Goal: Task Accomplishment & Management: Manage account settings

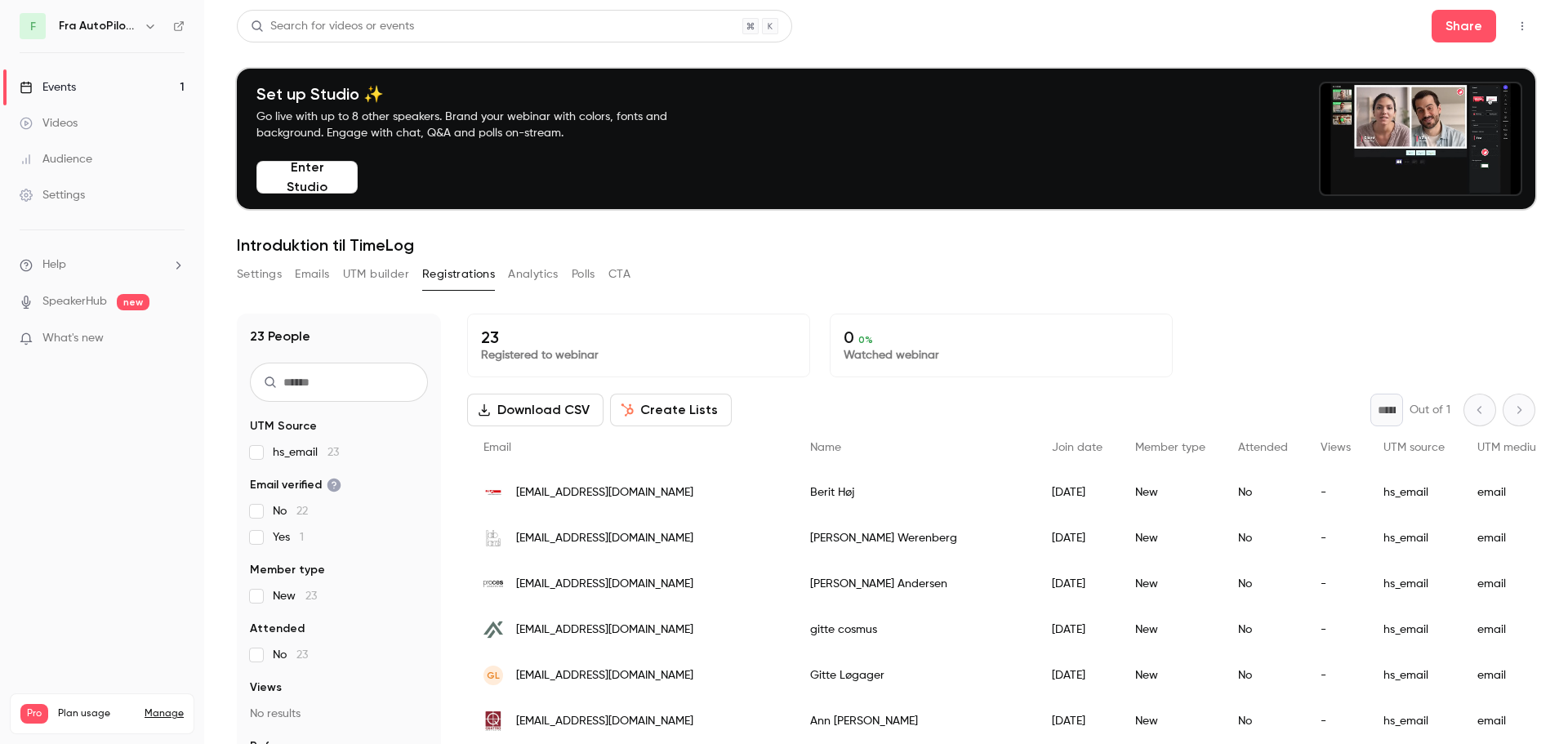
click at [97, 338] on span "What's new" at bounding box center [73, 338] width 61 height 17
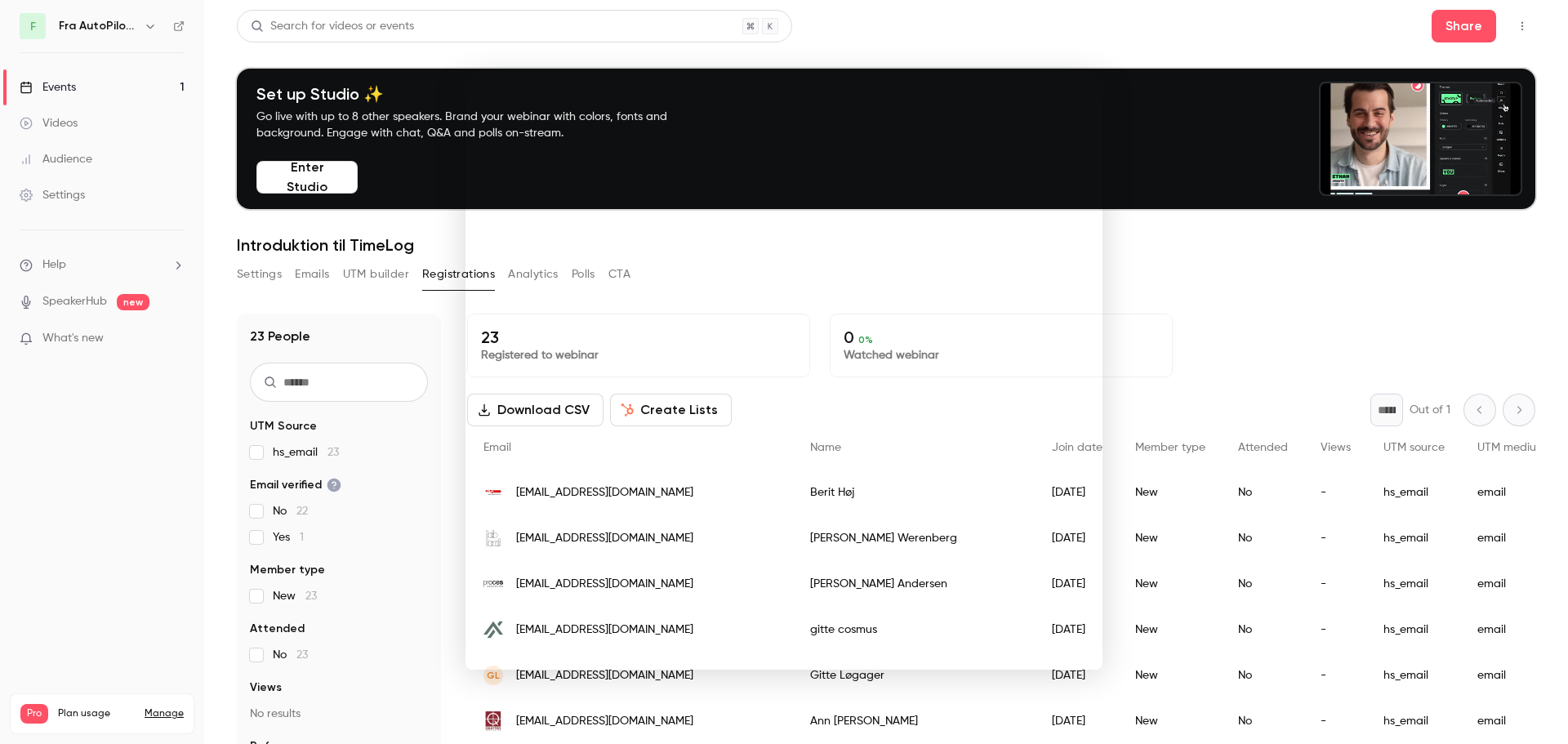
click at [135, 526] on div at bounding box center [784, 372] width 1568 height 744
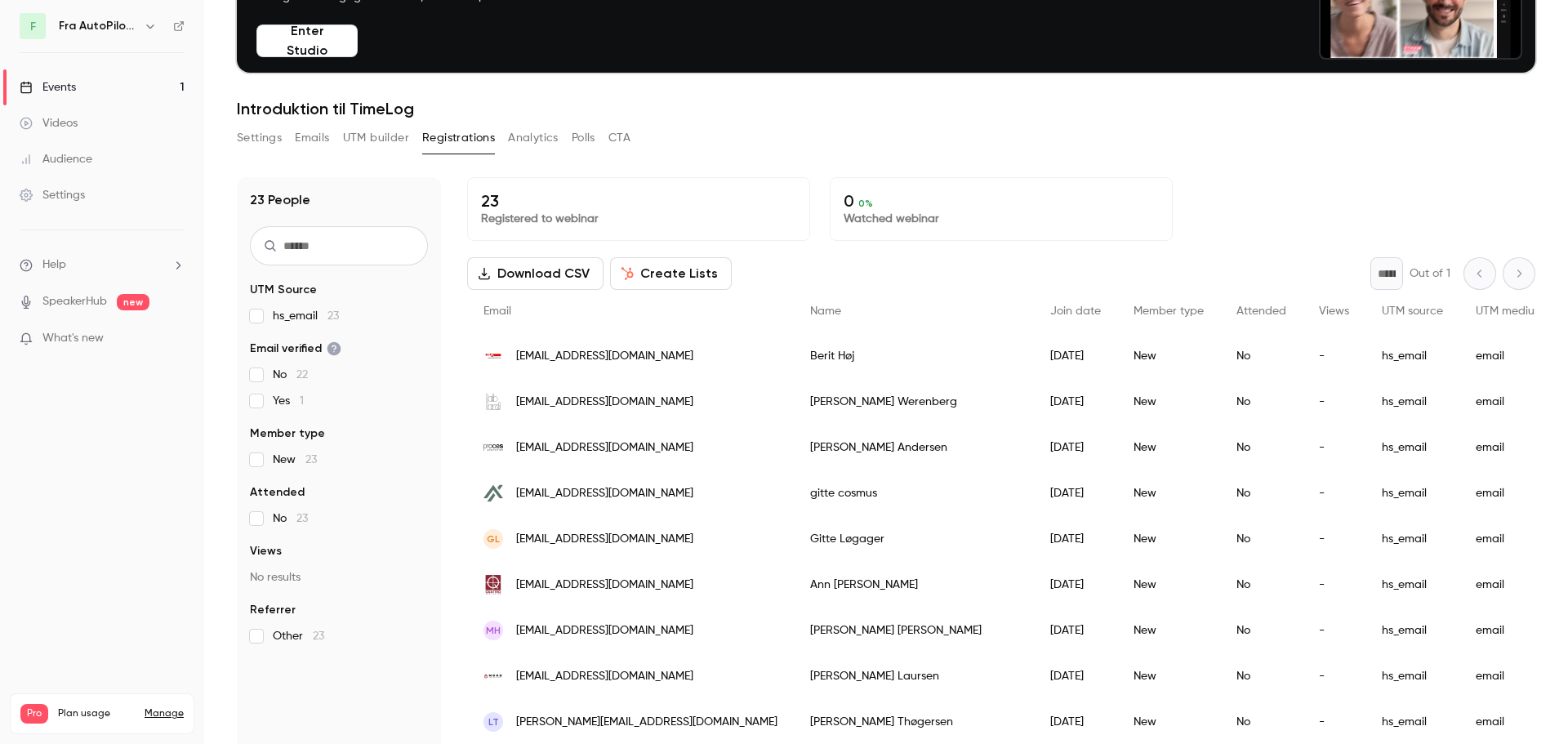
scroll to position [160, 0]
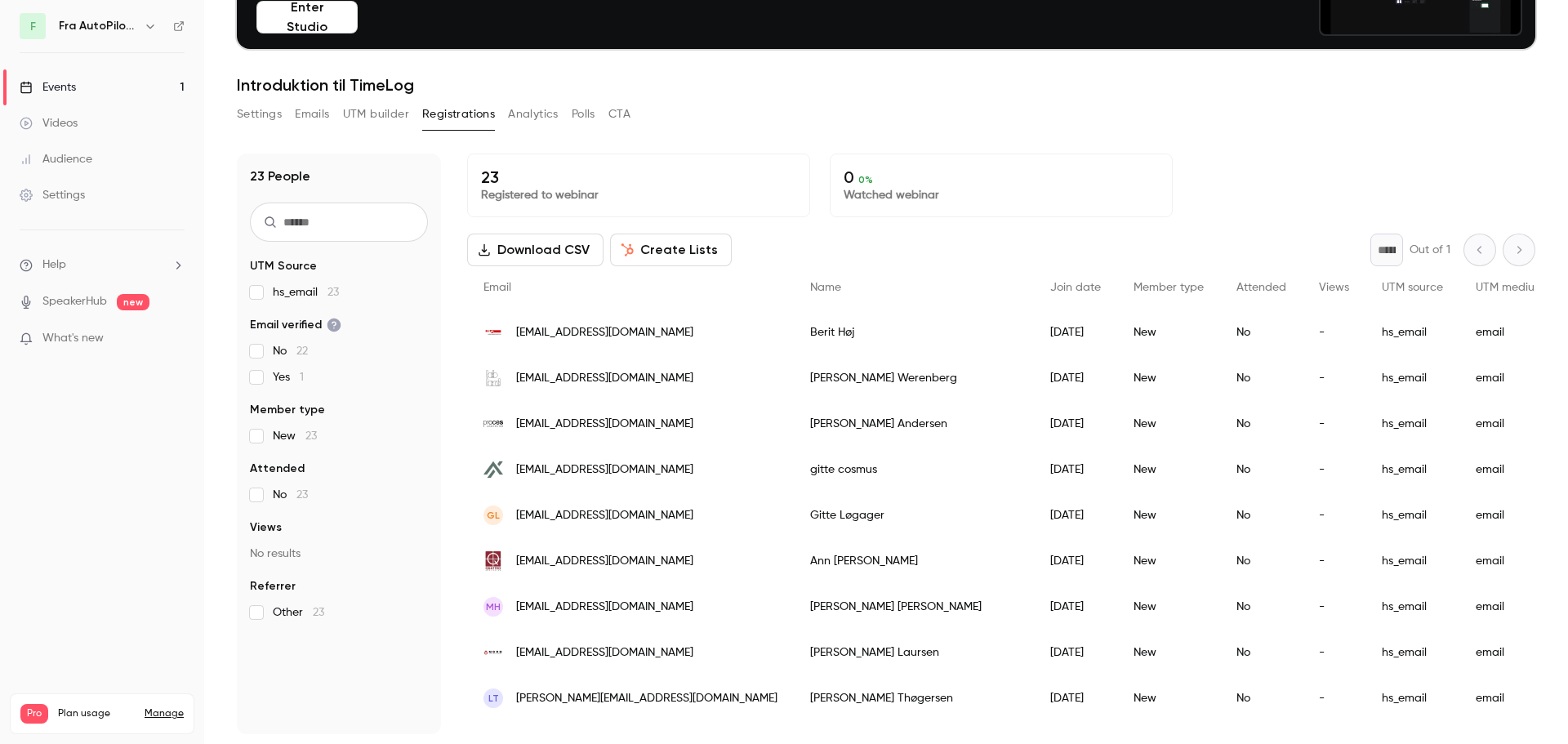
click at [102, 460] on nav "F Fra AutoPilot til TimeLog Events 1 Videos Audience Settings Help SpeakerHub n…" at bounding box center [101, 372] width 204 height 744
click at [247, 108] on button "Settings" at bounding box center [260, 114] width 45 height 27
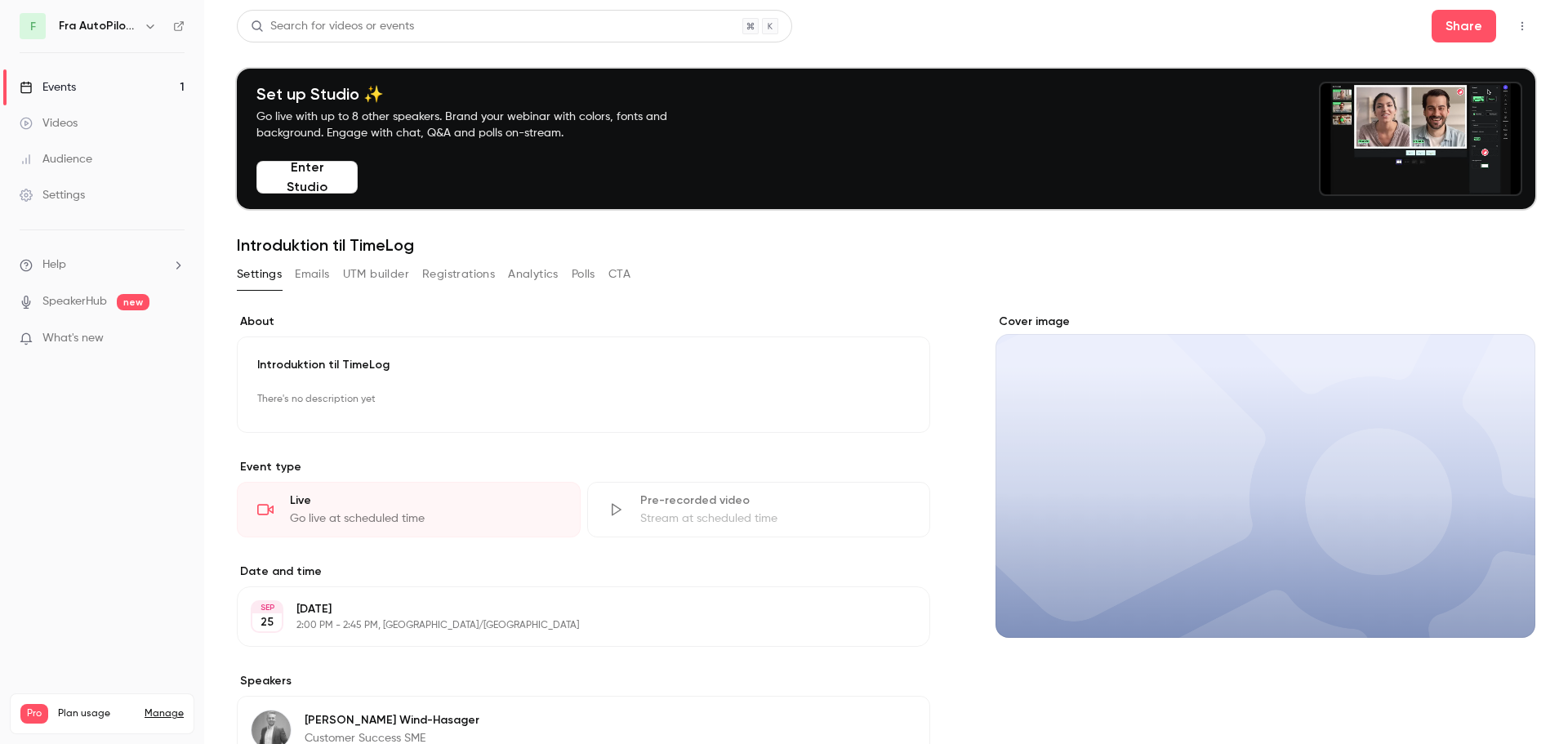
click at [337, 400] on p "There's no description yet" at bounding box center [583, 399] width 653 height 27
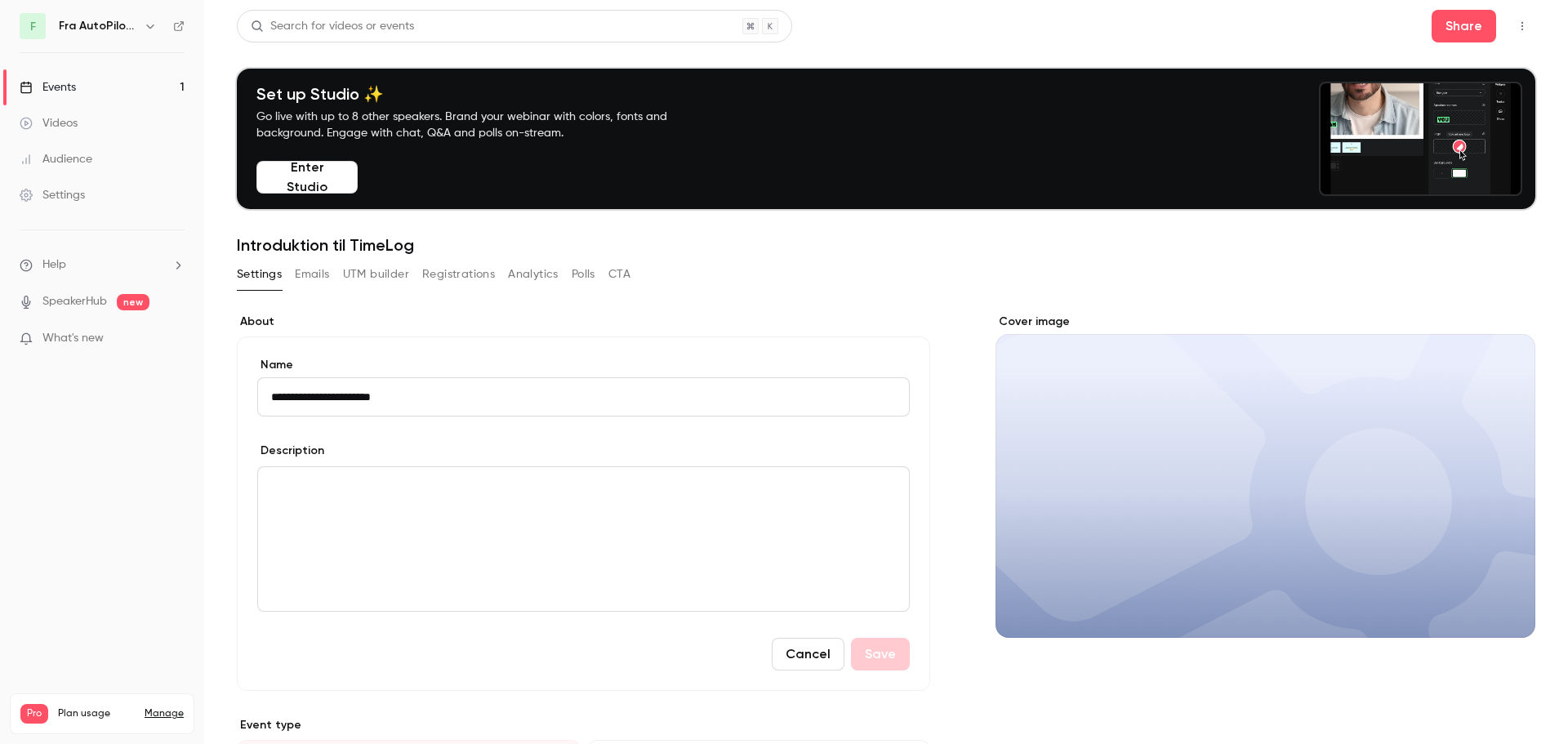
click at [391, 495] on p "editor" at bounding box center [583, 486] width 625 height 20
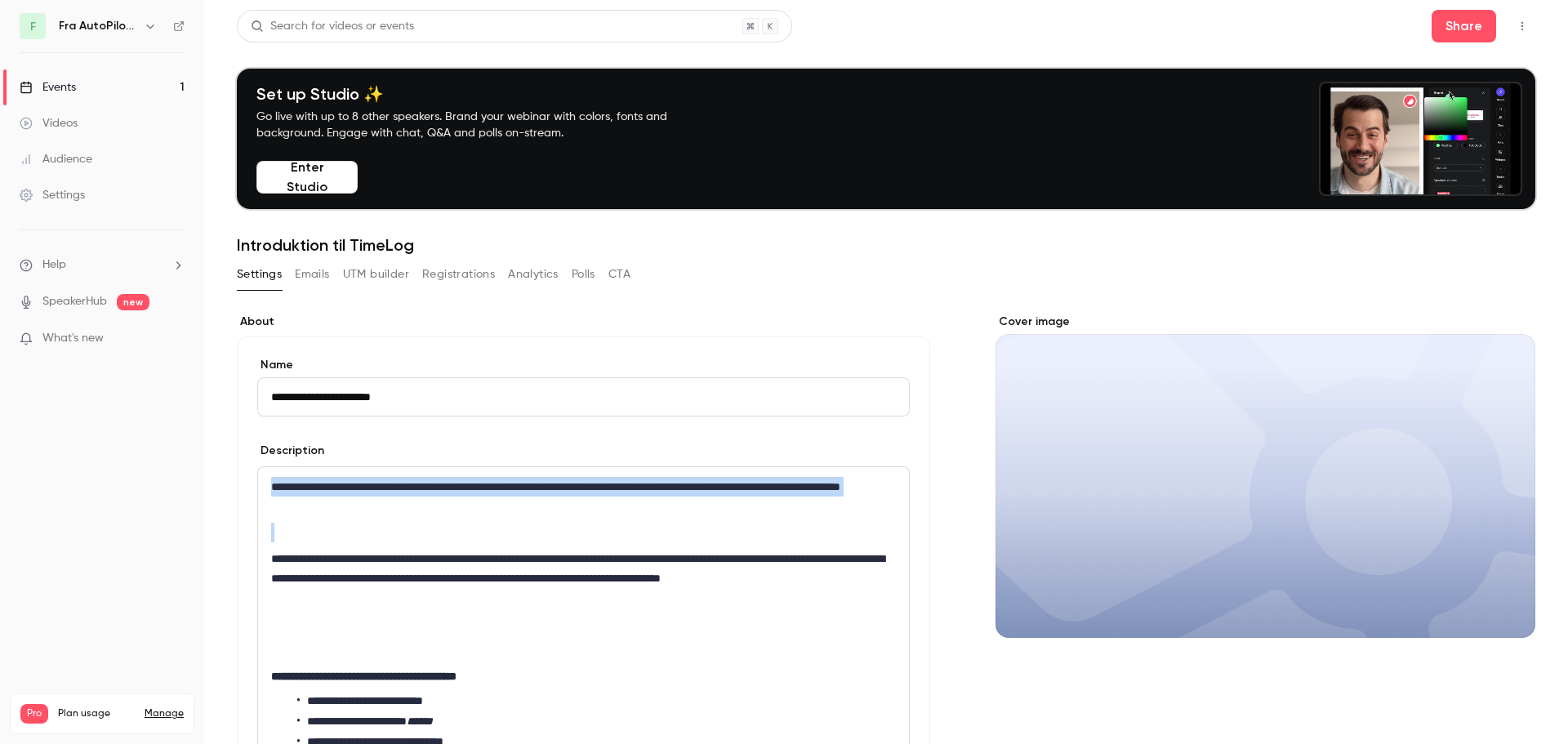
drag, startPoint x: 432, startPoint y: 516, endPoint x: 88, endPoint y: 436, distance: 353.2
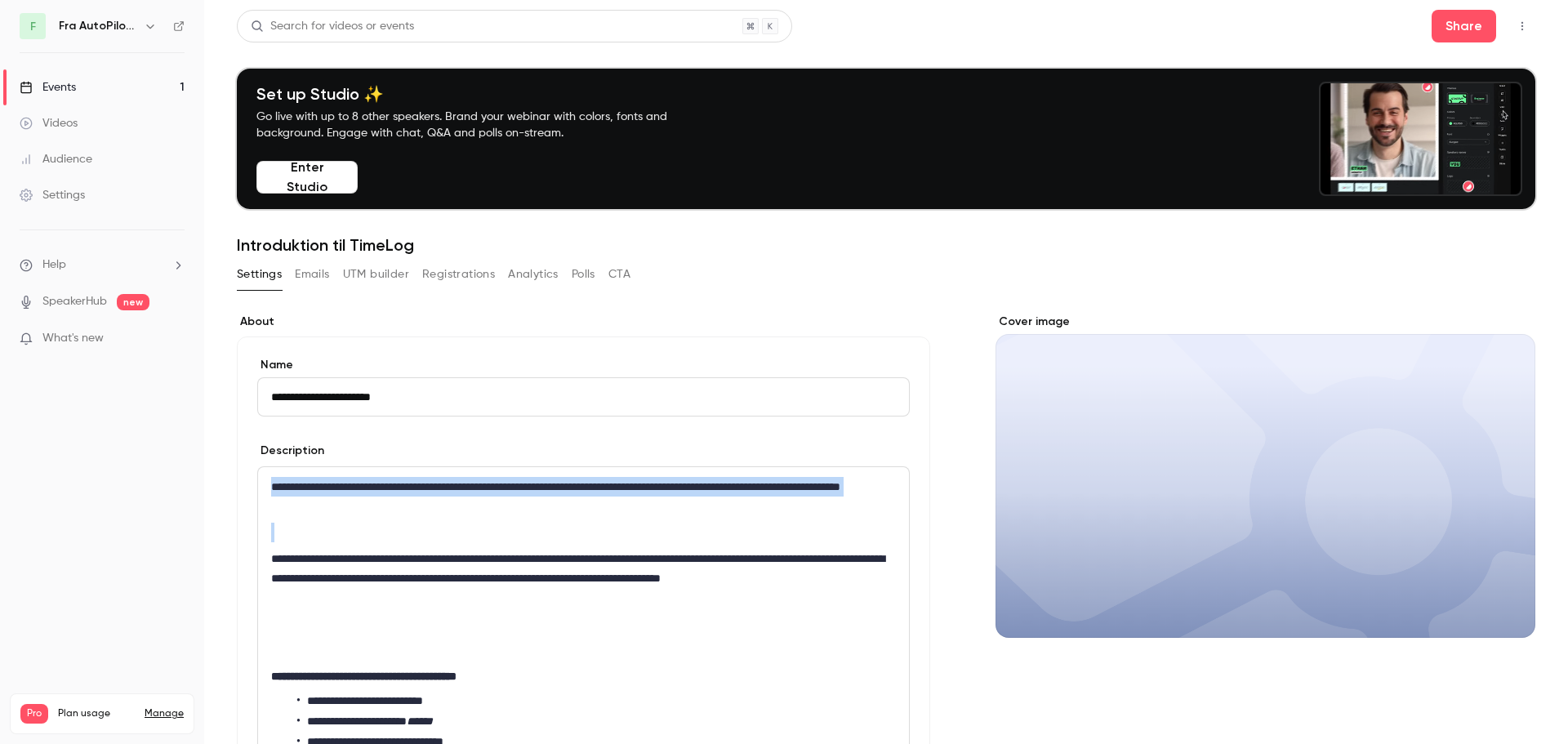
click at [88, 436] on div "**********" at bounding box center [784, 372] width 1568 height 744
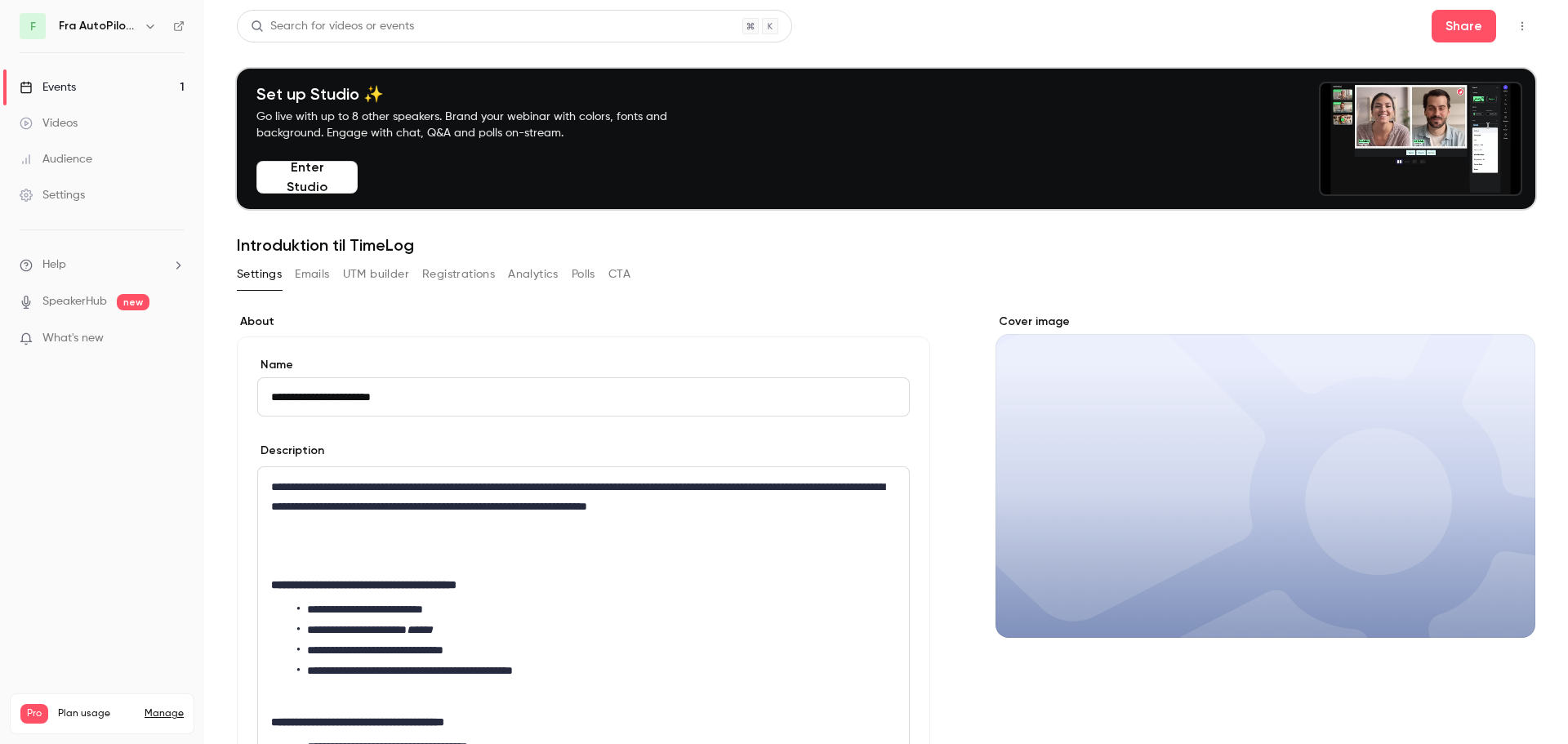
click at [417, 530] on p "editor" at bounding box center [580, 532] width 618 height 20
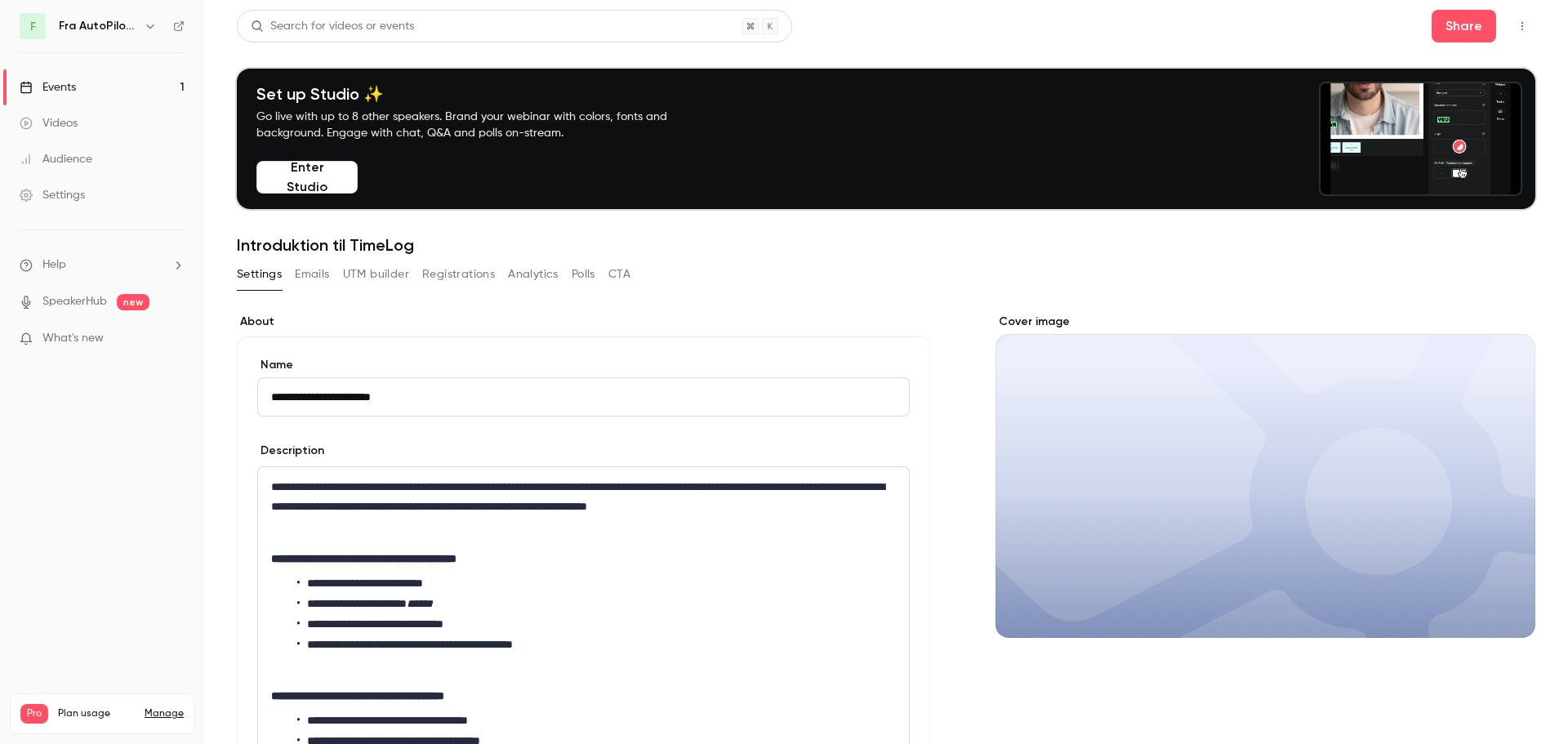
scroll to position [108, 0]
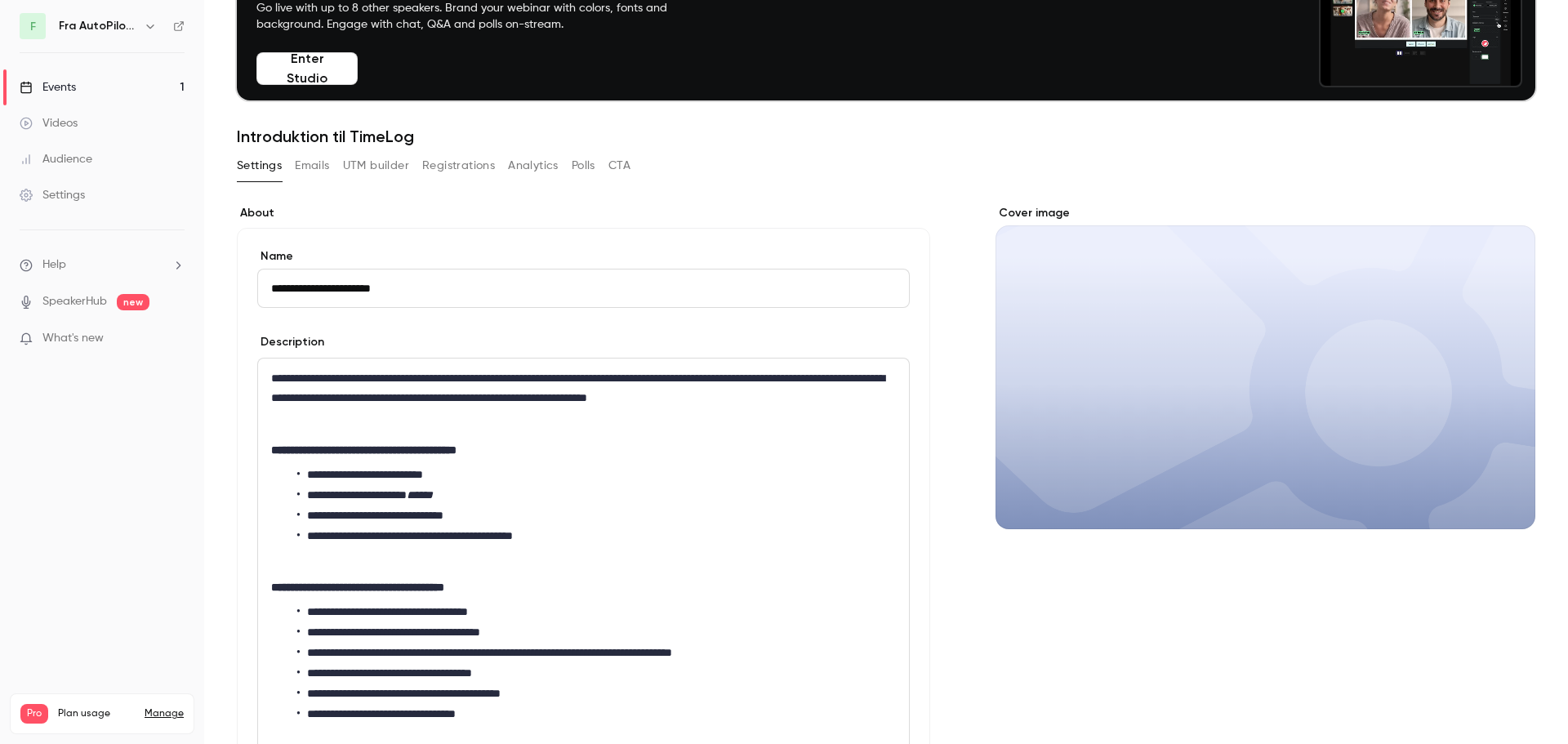
click at [552, 442] on p "**********" at bounding box center [580, 450] width 618 height 20
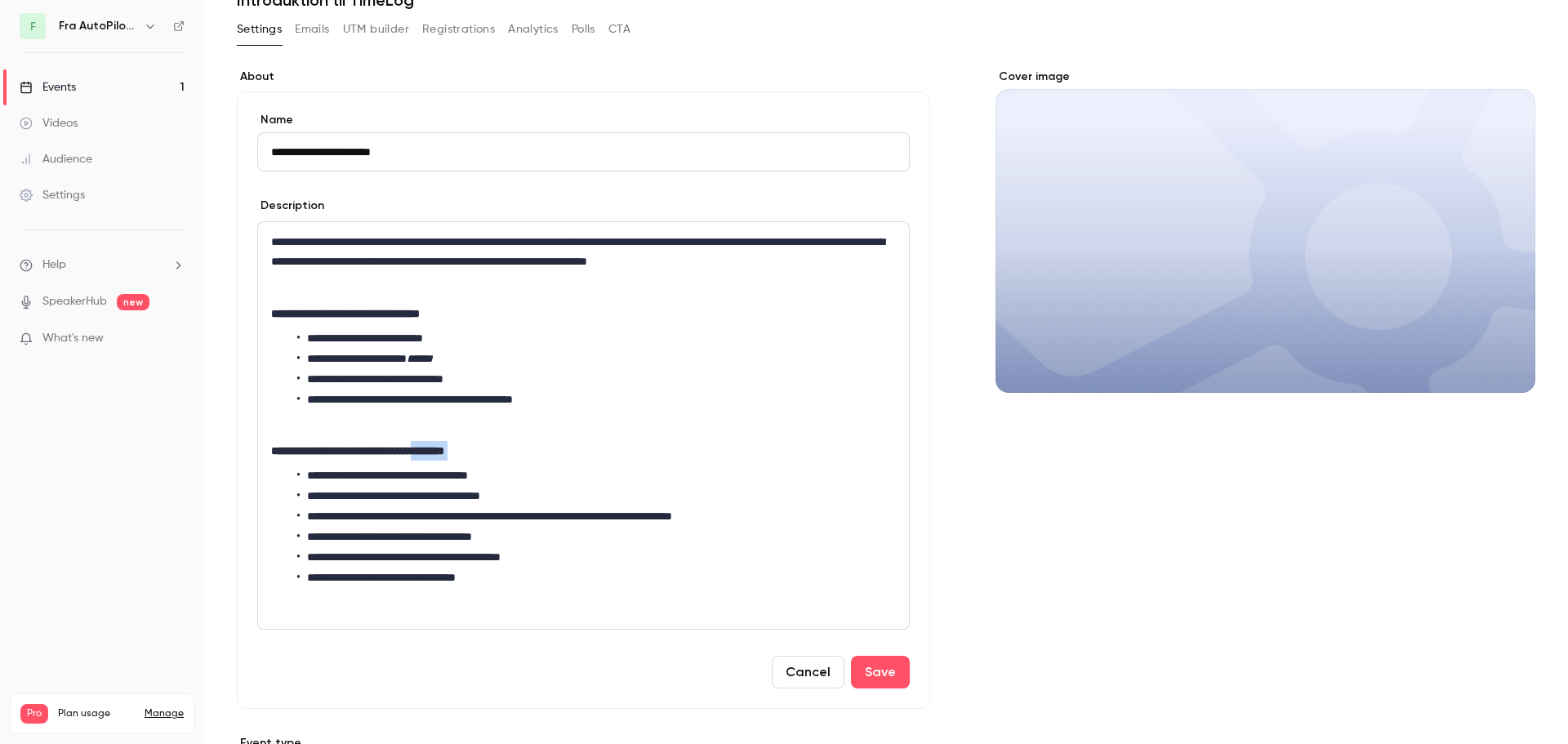
drag, startPoint x: 458, startPoint y: 453, endPoint x: 551, endPoint y: 454, distance: 93.0
click at [551, 454] on p "**********" at bounding box center [580, 451] width 618 height 20
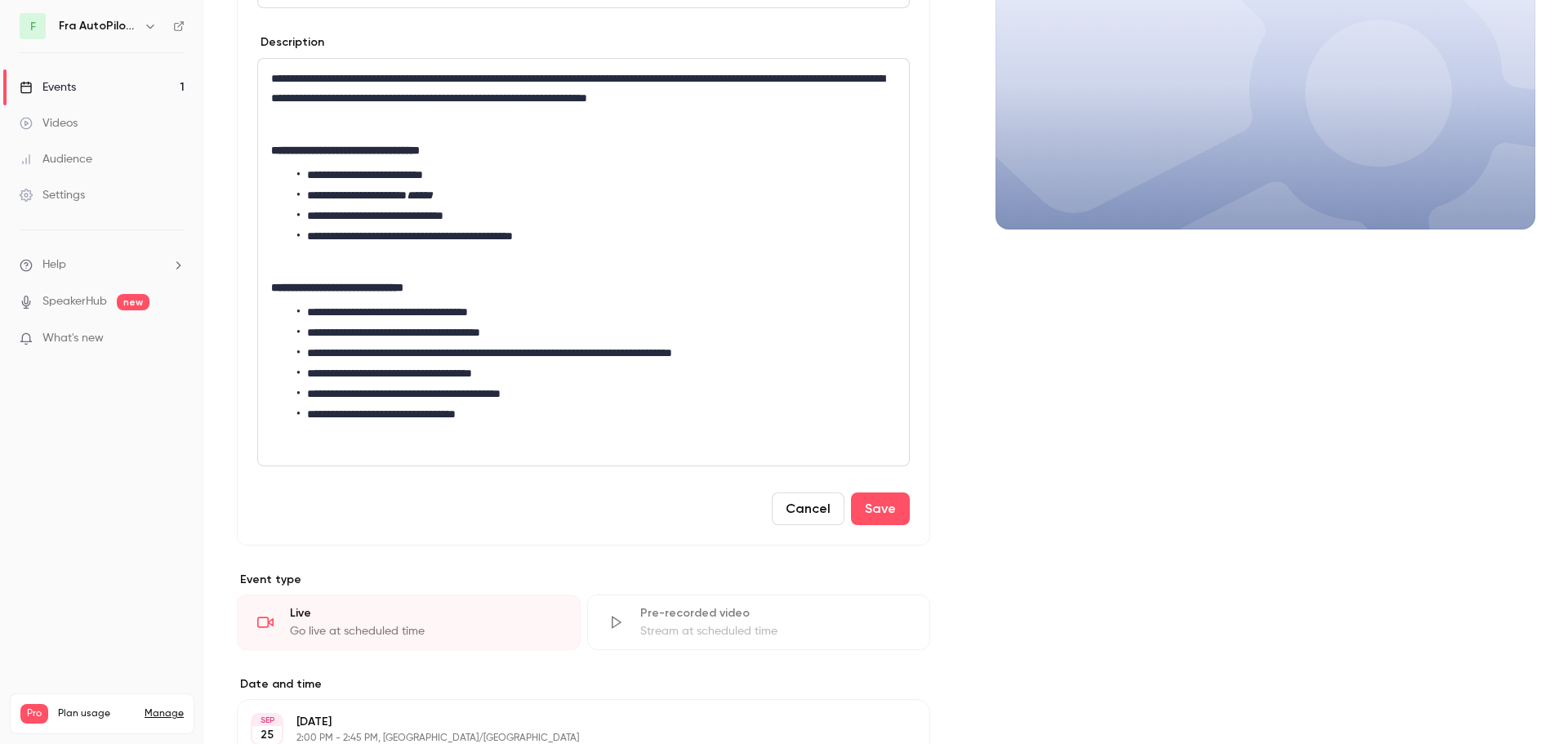
click at [525, 450] on div "**********" at bounding box center [583, 262] width 651 height 406
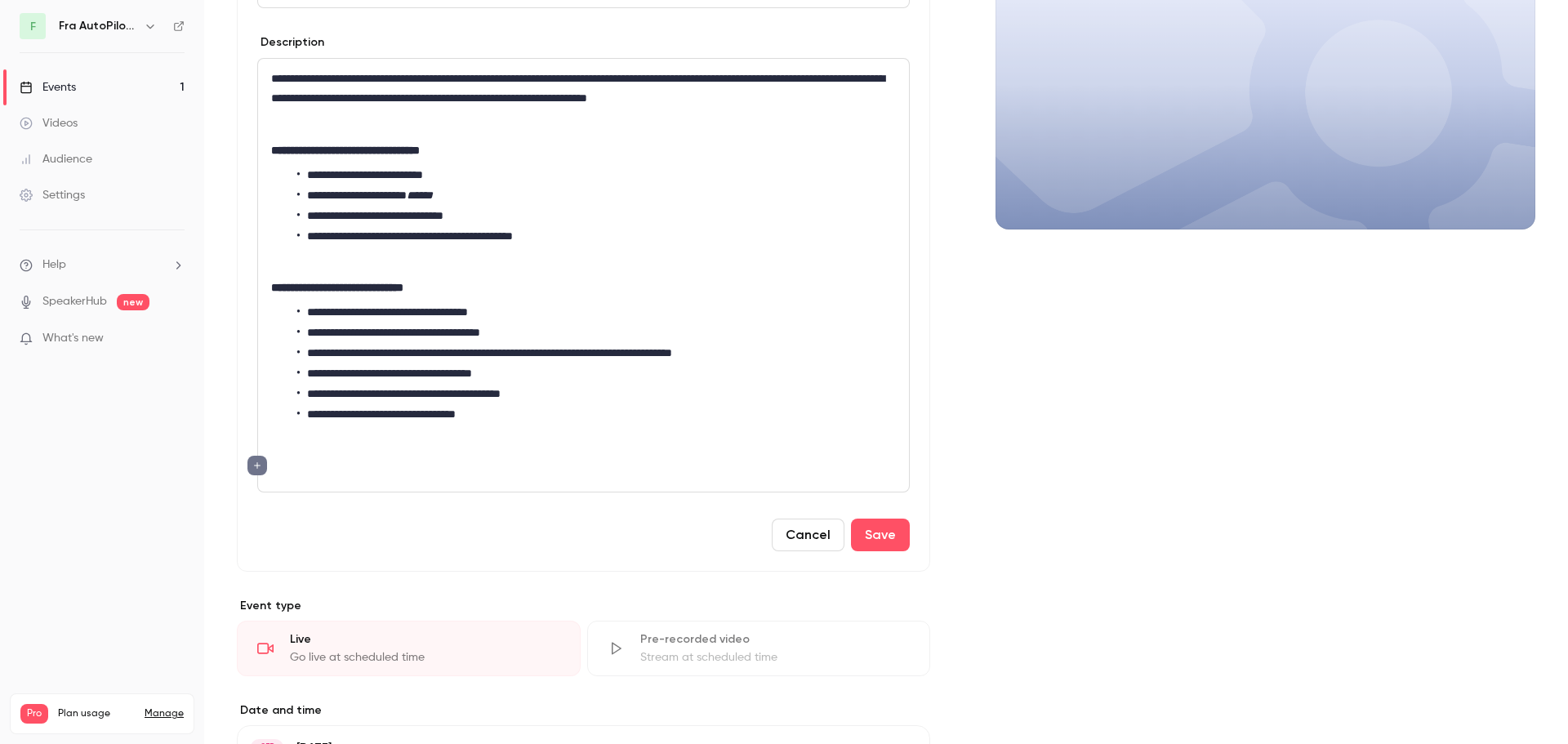
scroll to position [272, 0]
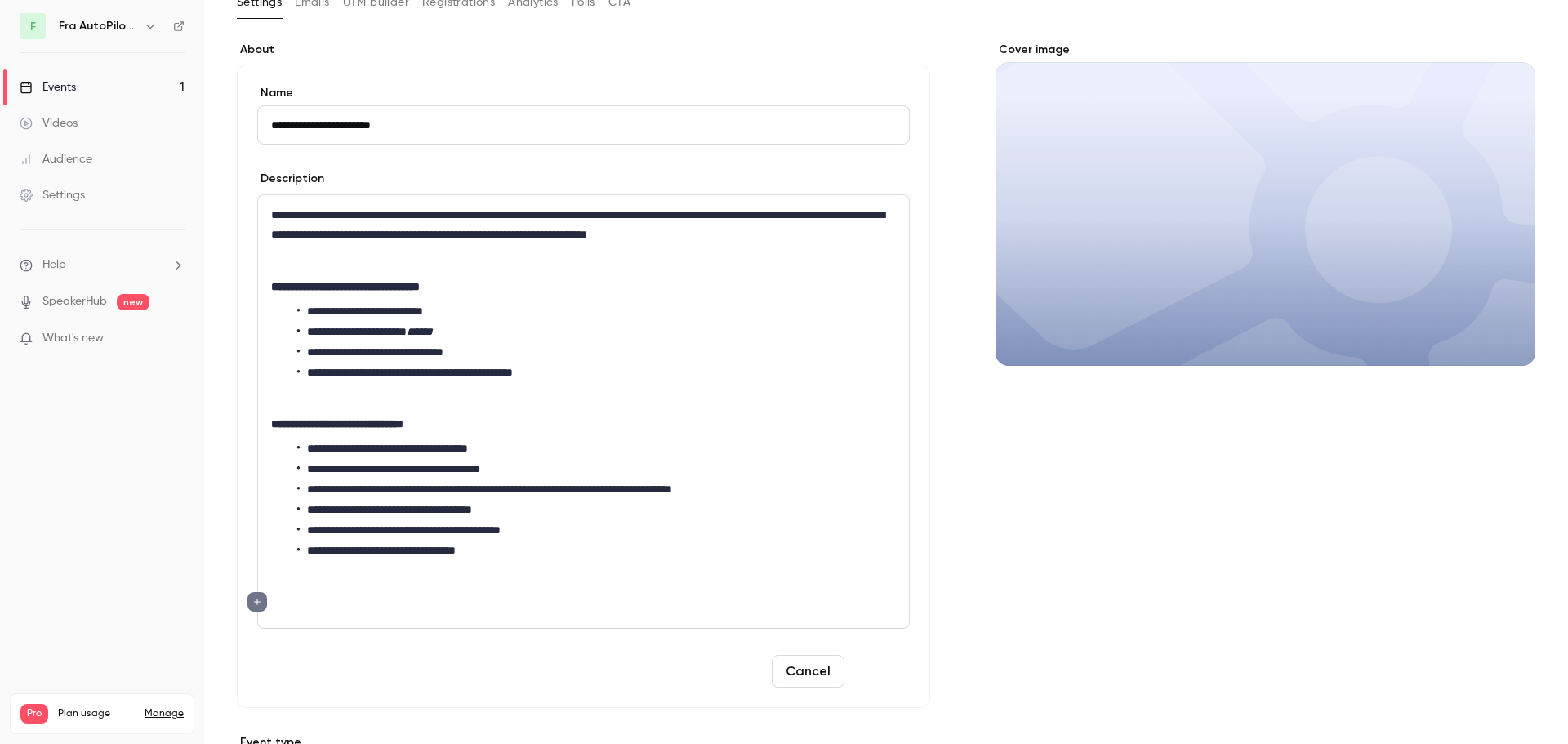
click at [888, 678] on button "Save" at bounding box center [880, 670] width 59 height 32
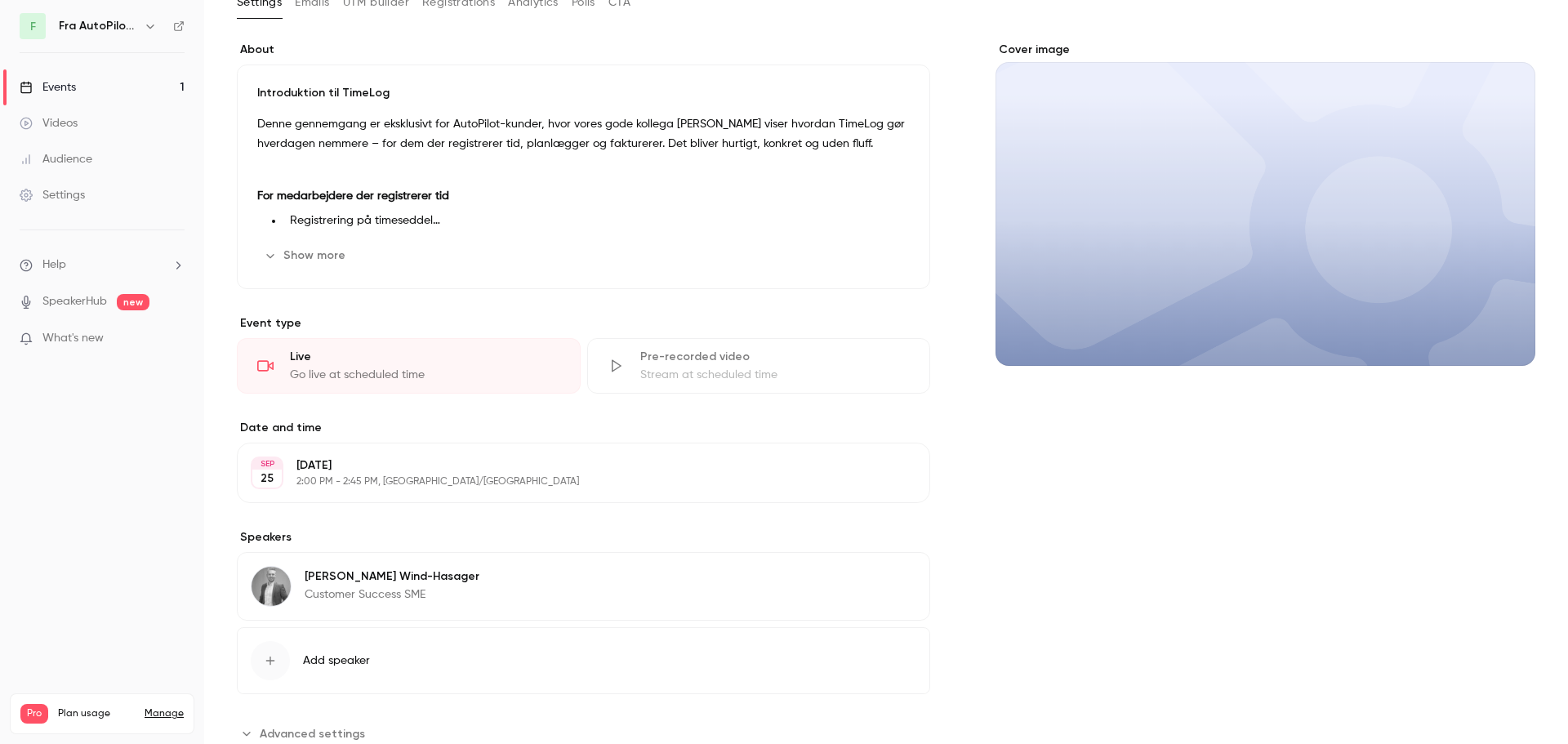
click at [313, 250] on button "Show more" at bounding box center [306, 255] width 98 height 27
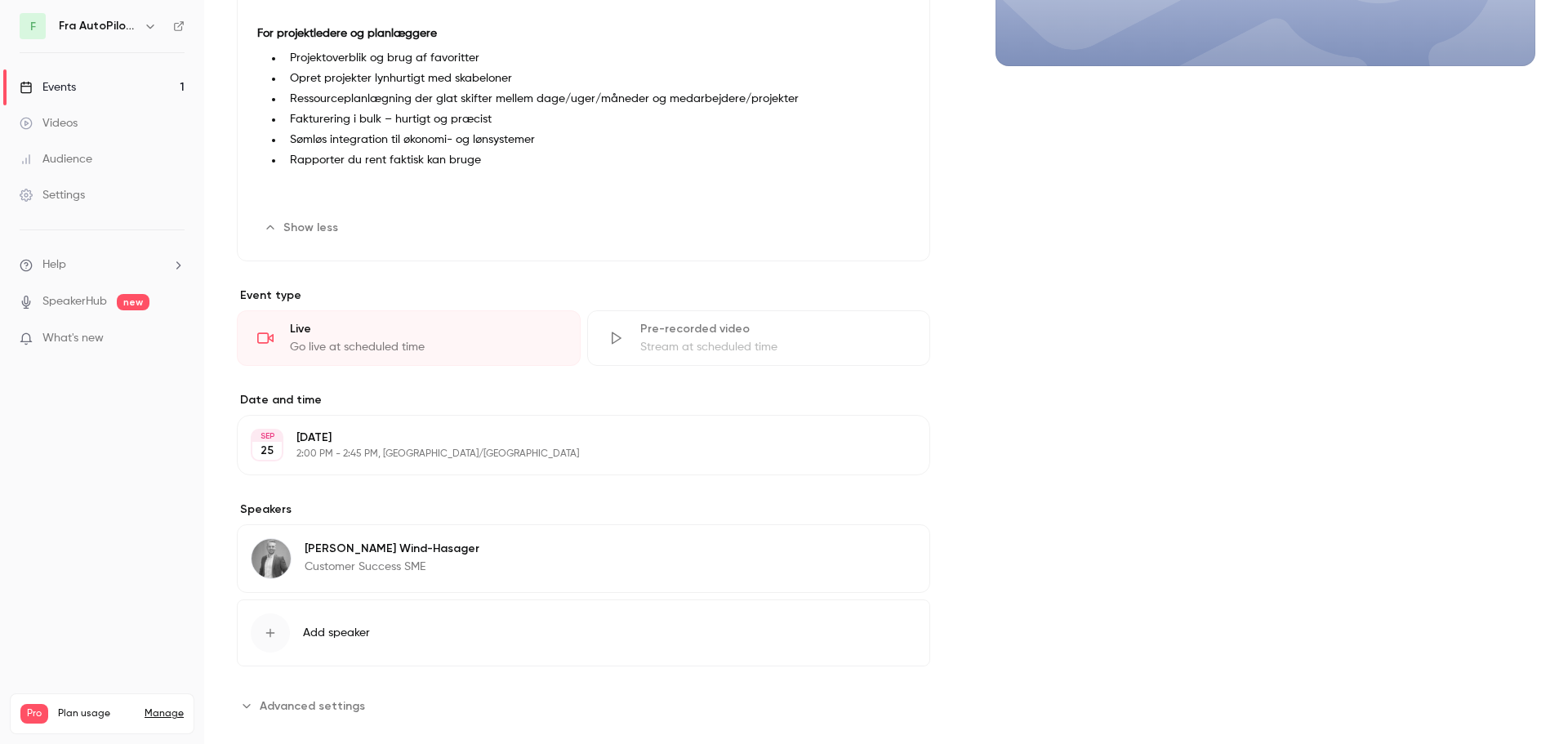
scroll to position [595, 0]
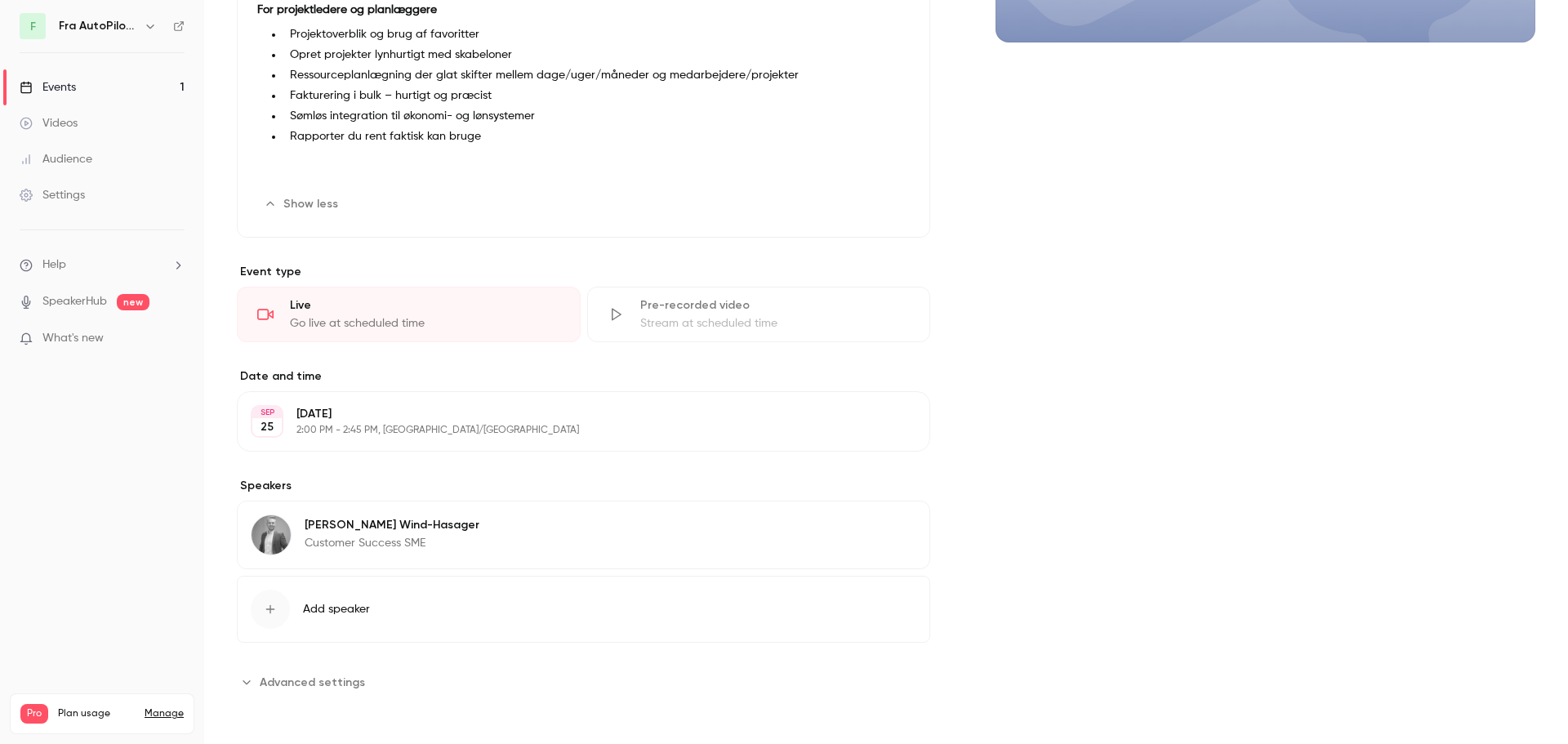
click at [342, 615] on span "Add speaker" at bounding box center [337, 609] width 67 height 17
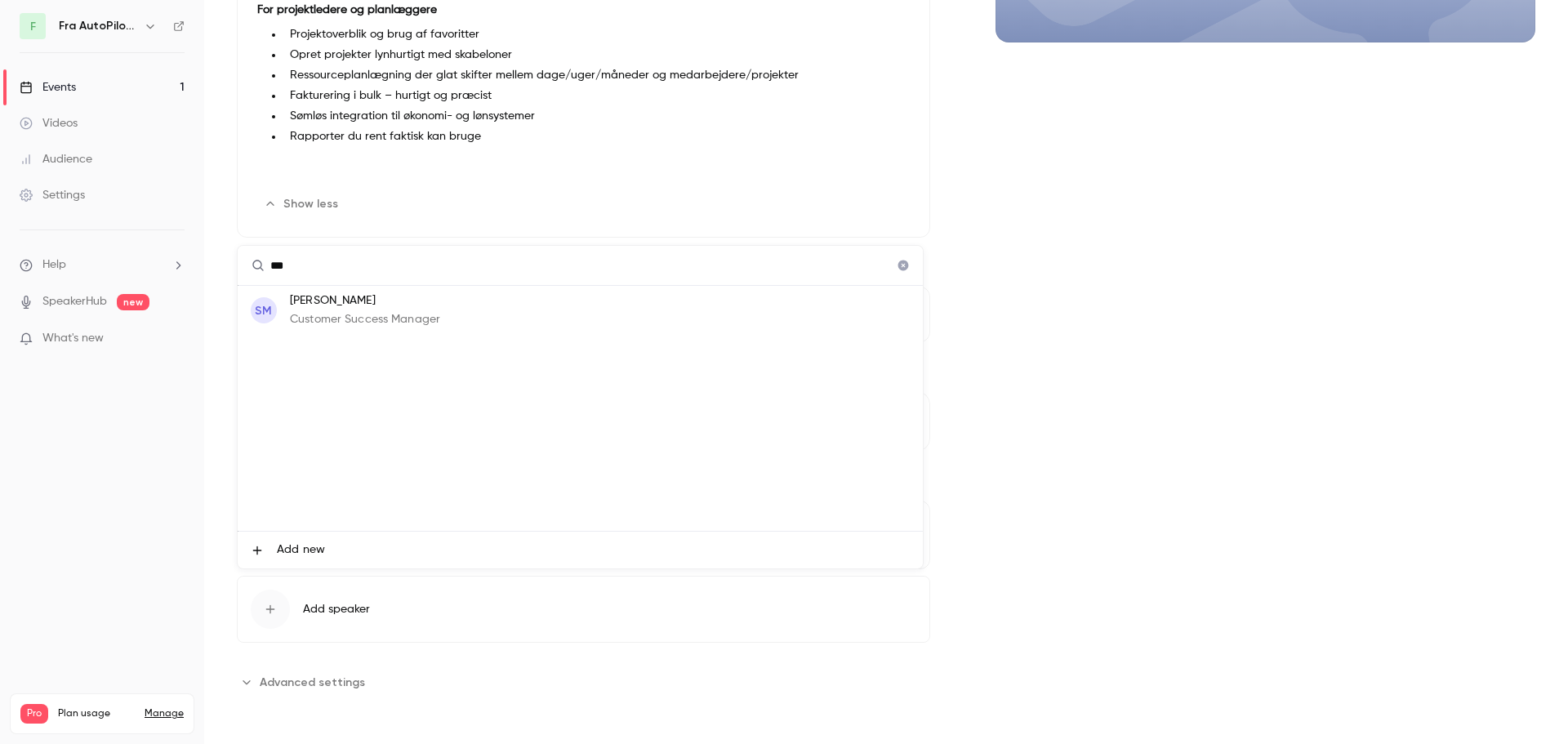
type input "***"
click at [359, 316] on p "Customer Success Manager" at bounding box center [365, 319] width 151 height 17
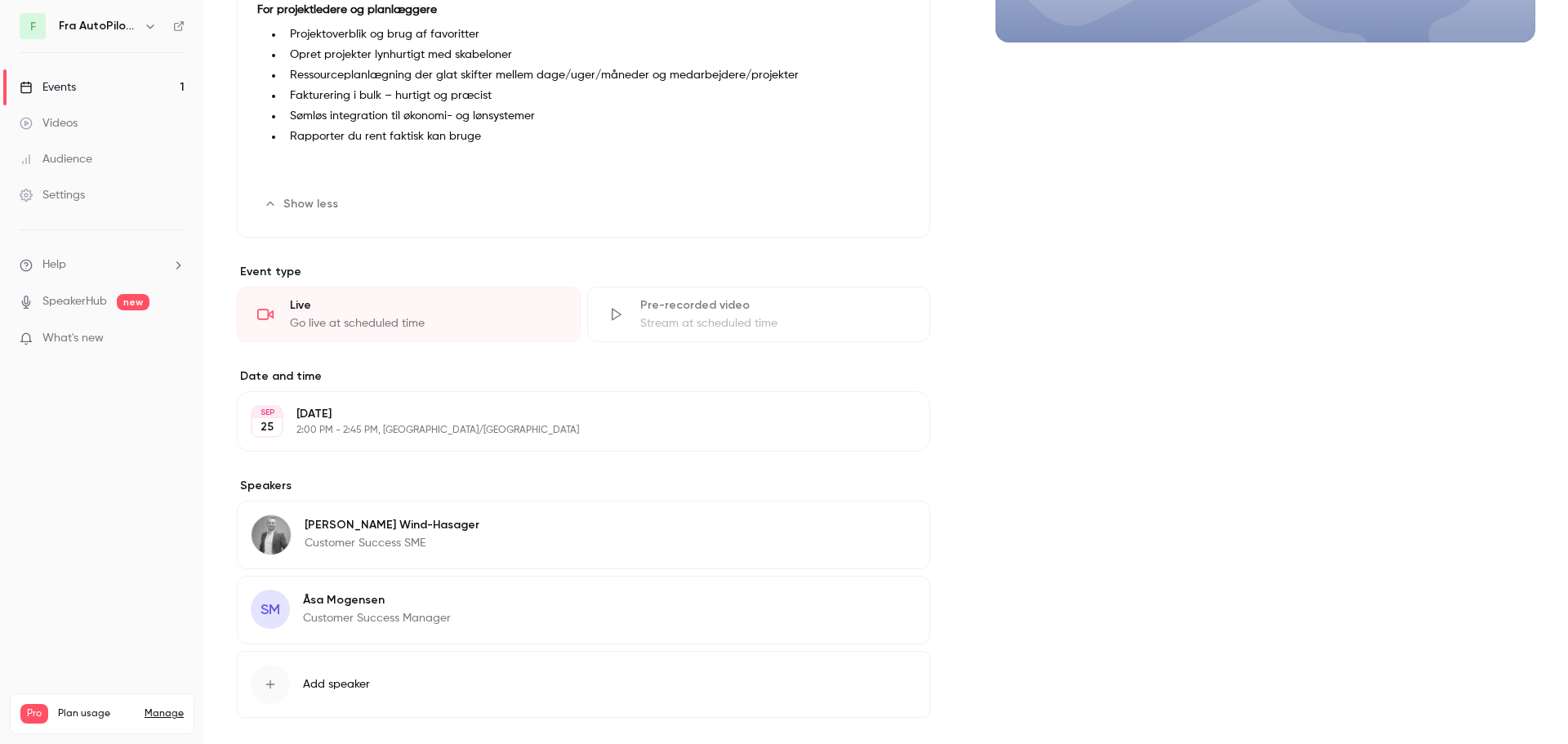
click at [310, 683] on span "Add speaker" at bounding box center [337, 684] width 67 height 17
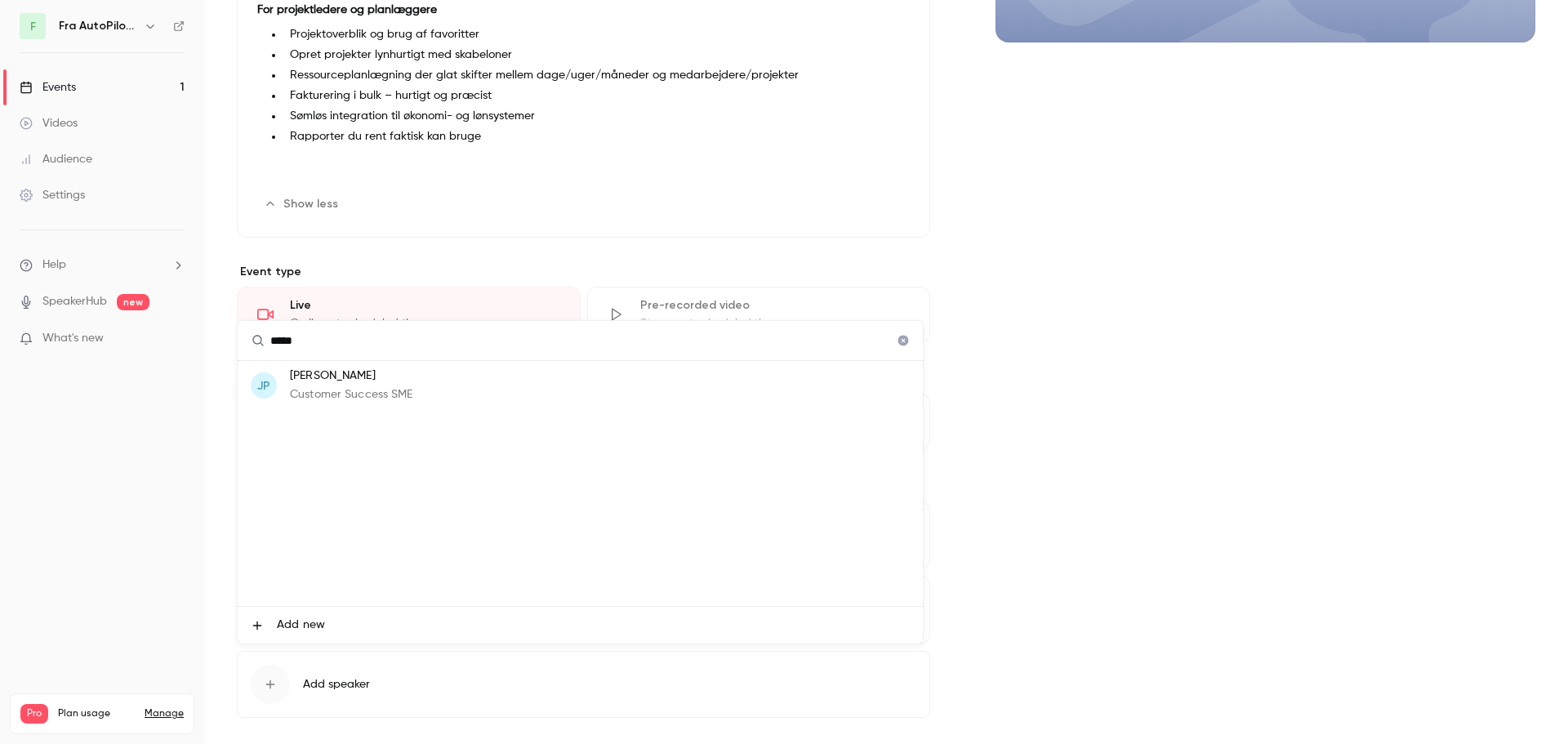
type input "*****"
click at [330, 371] on p "Jette Pardi" at bounding box center [351, 375] width 123 height 17
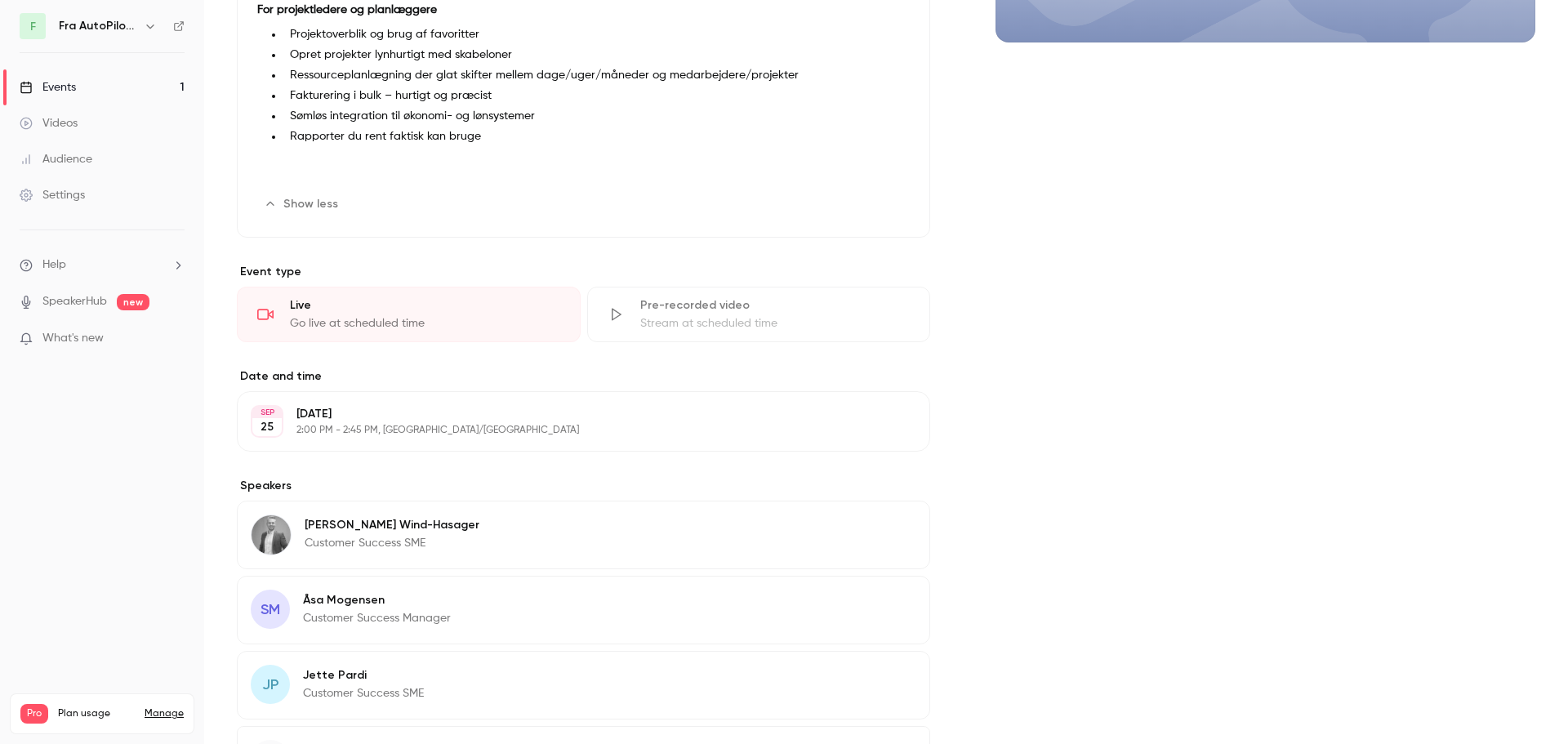
click at [1149, 518] on div "Cover image" at bounding box center [1265, 281] width 539 height 1127
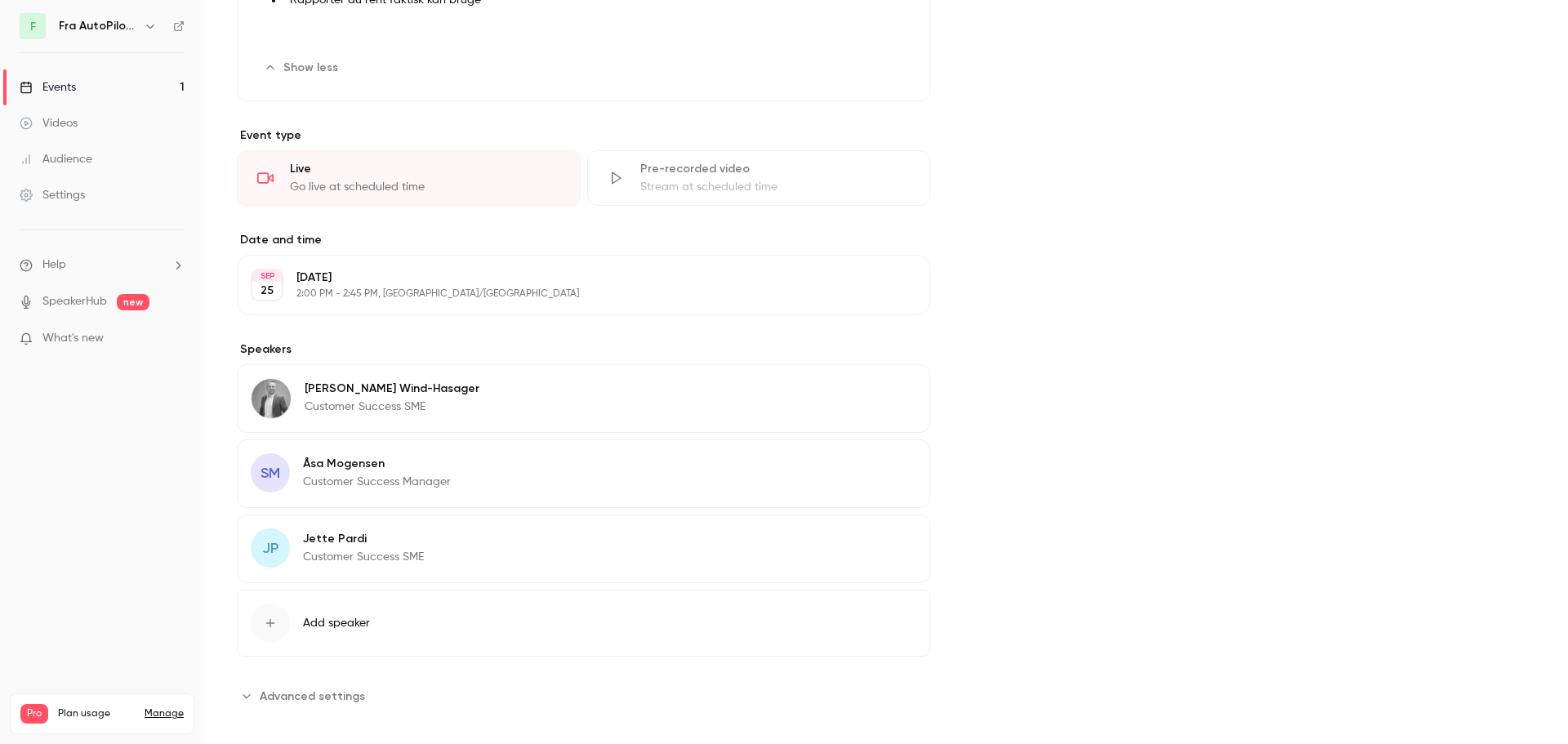
scroll to position [745, 0]
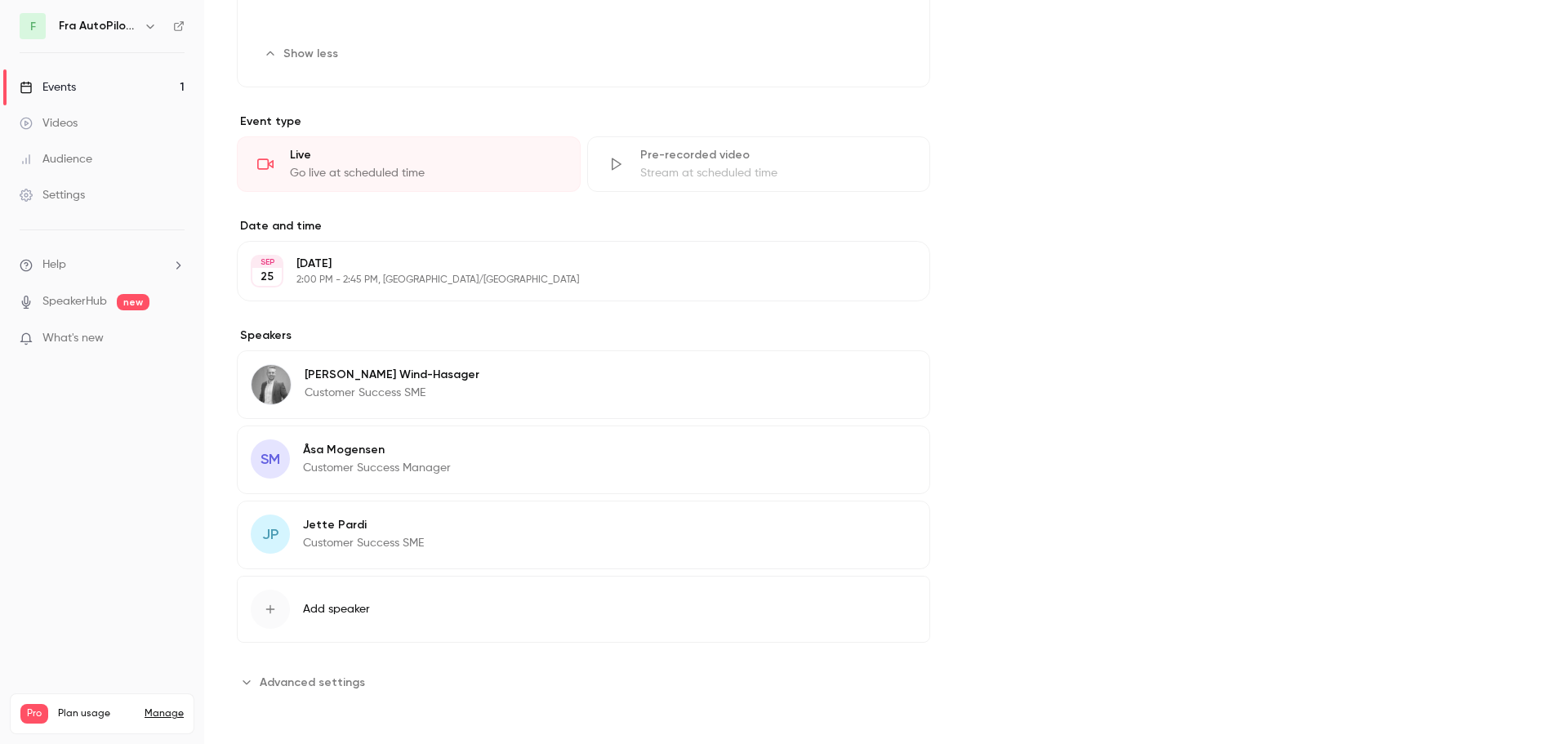
click at [331, 678] on span "Advanced settings" at bounding box center [312, 681] width 105 height 17
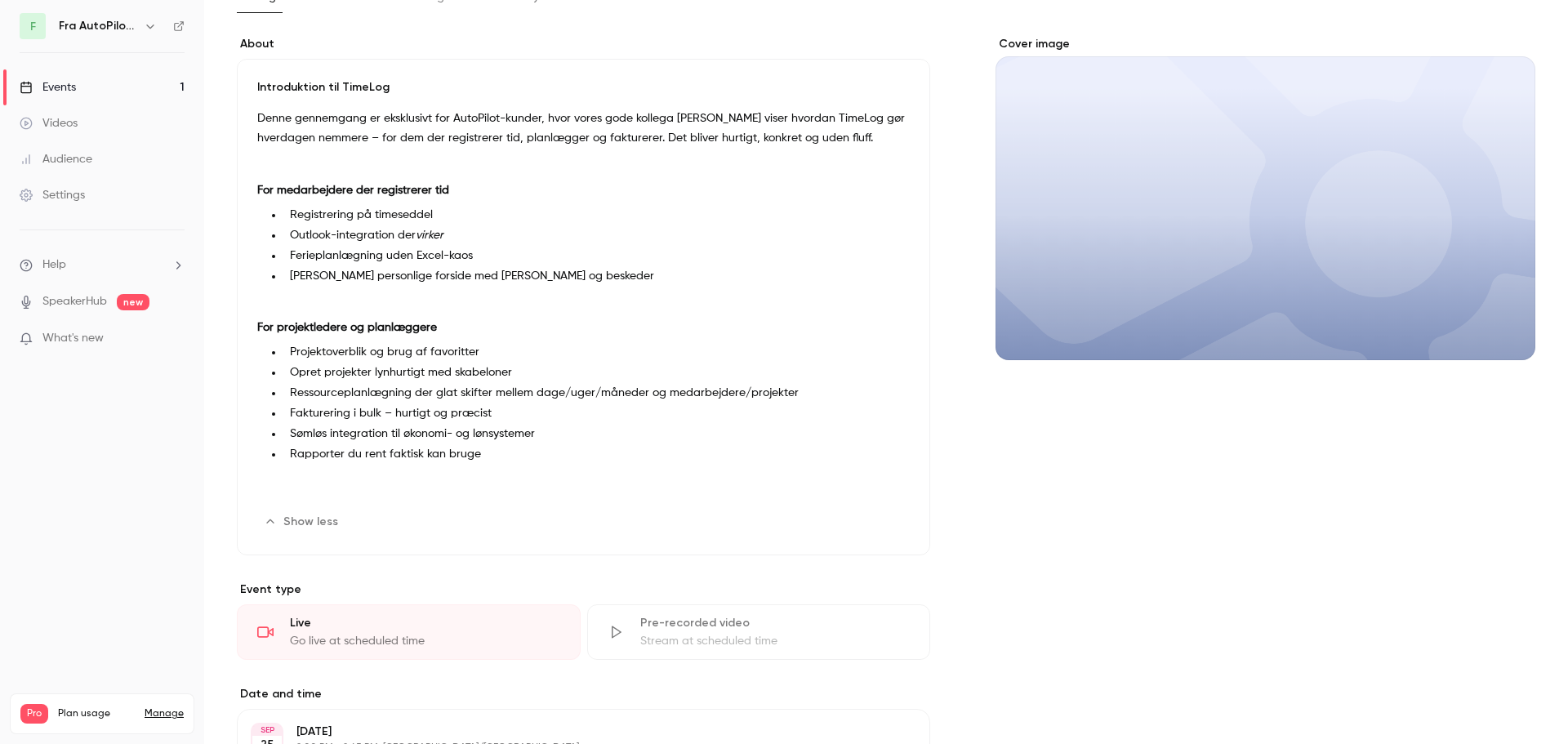
scroll to position [0, 0]
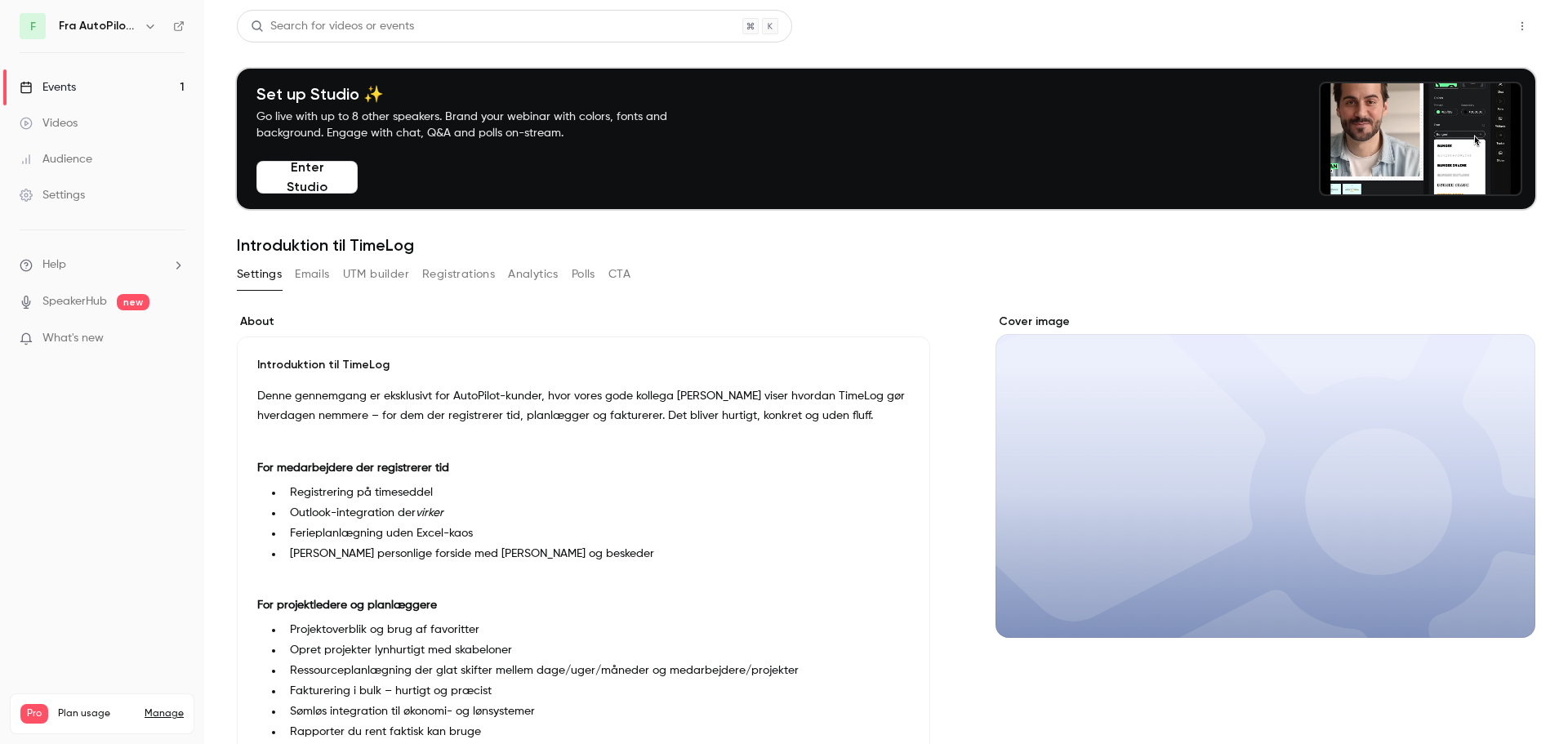
click at [1438, 24] on button "Share" at bounding box center [1464, 26] width 65 height 32
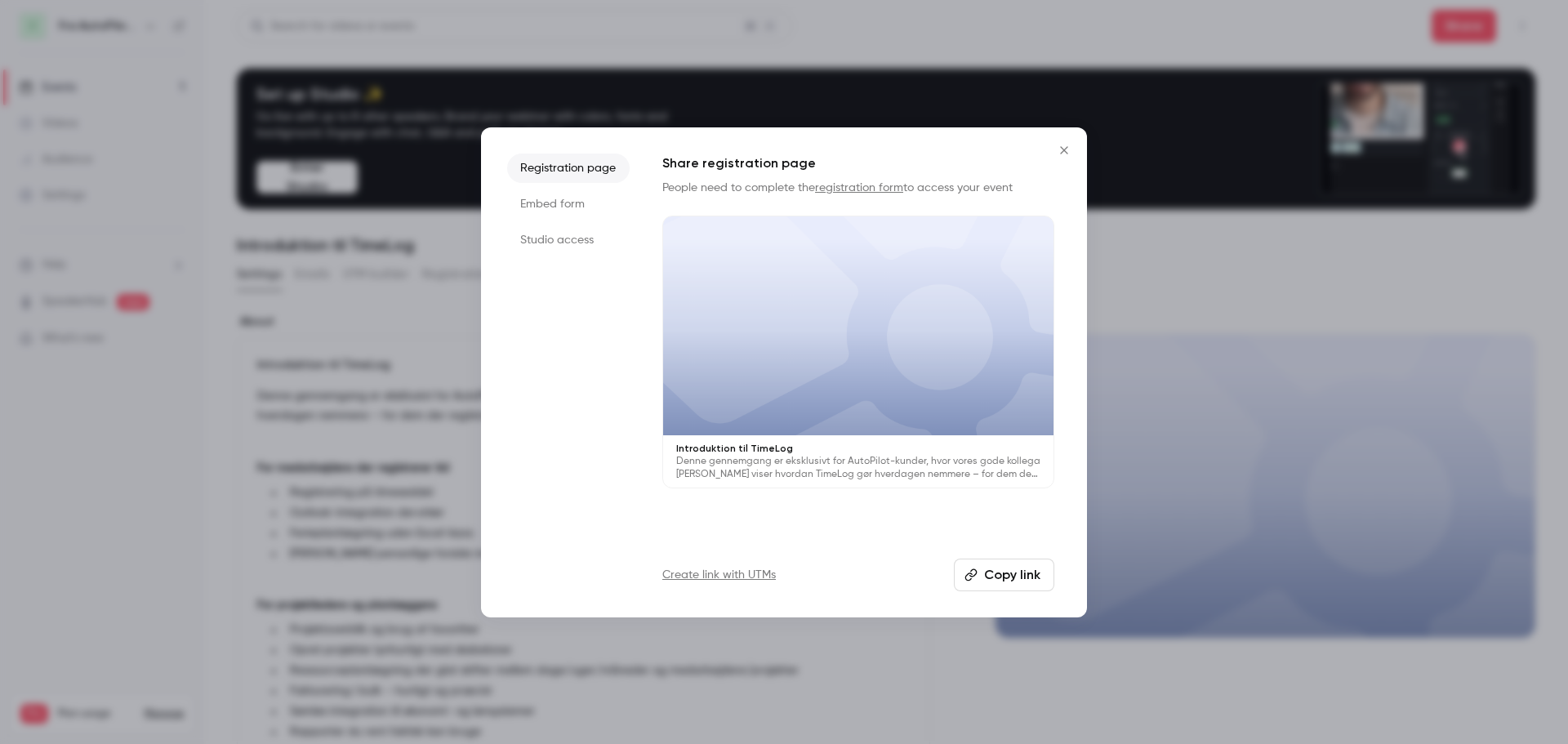
click at [1021, 578] on button "Copy link" at bounding box center [1004, 574] width 100 height 32
click at [1059, 147] on icon "Close" at bounding box center [1064, 150] width 20 height 13
